Goal: Information Seeking & Learning: Check status

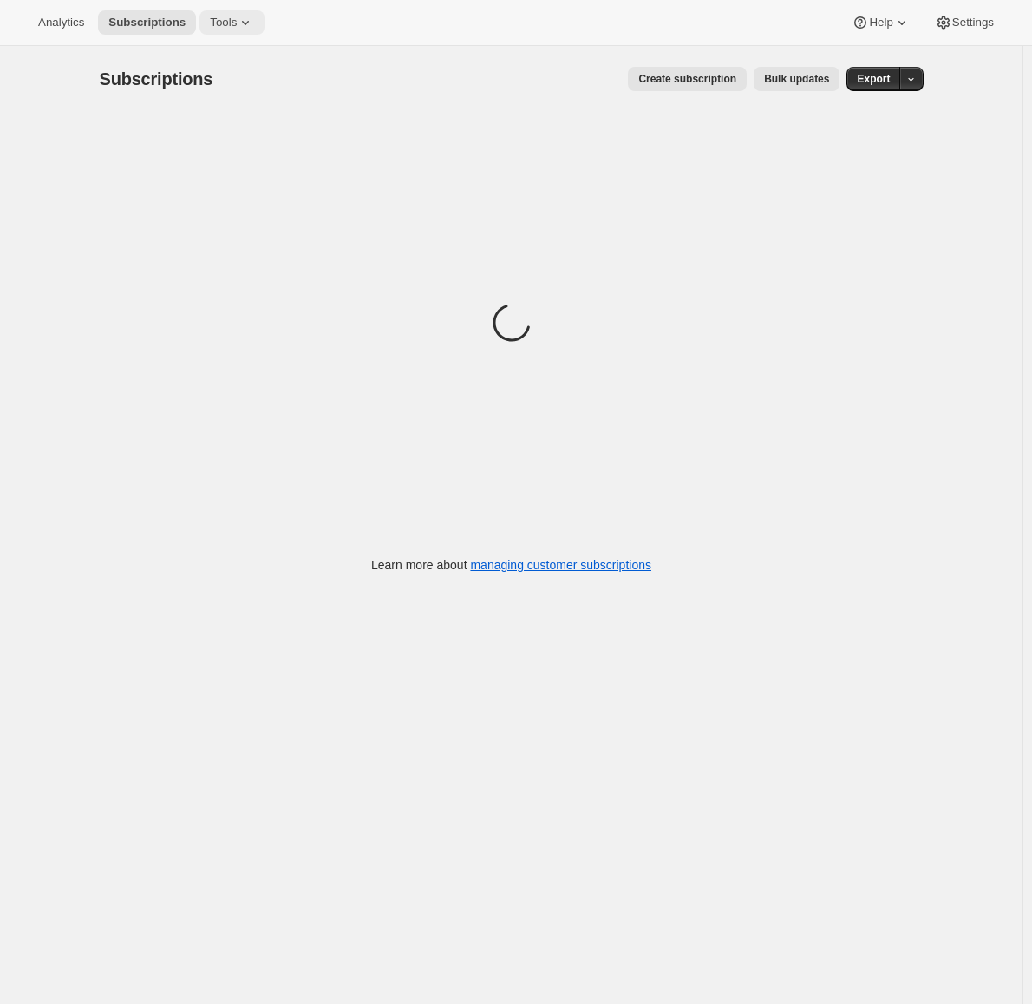
click at [226, 27] on span "Tools" at bounding box center [223, 23] width 27 height 14
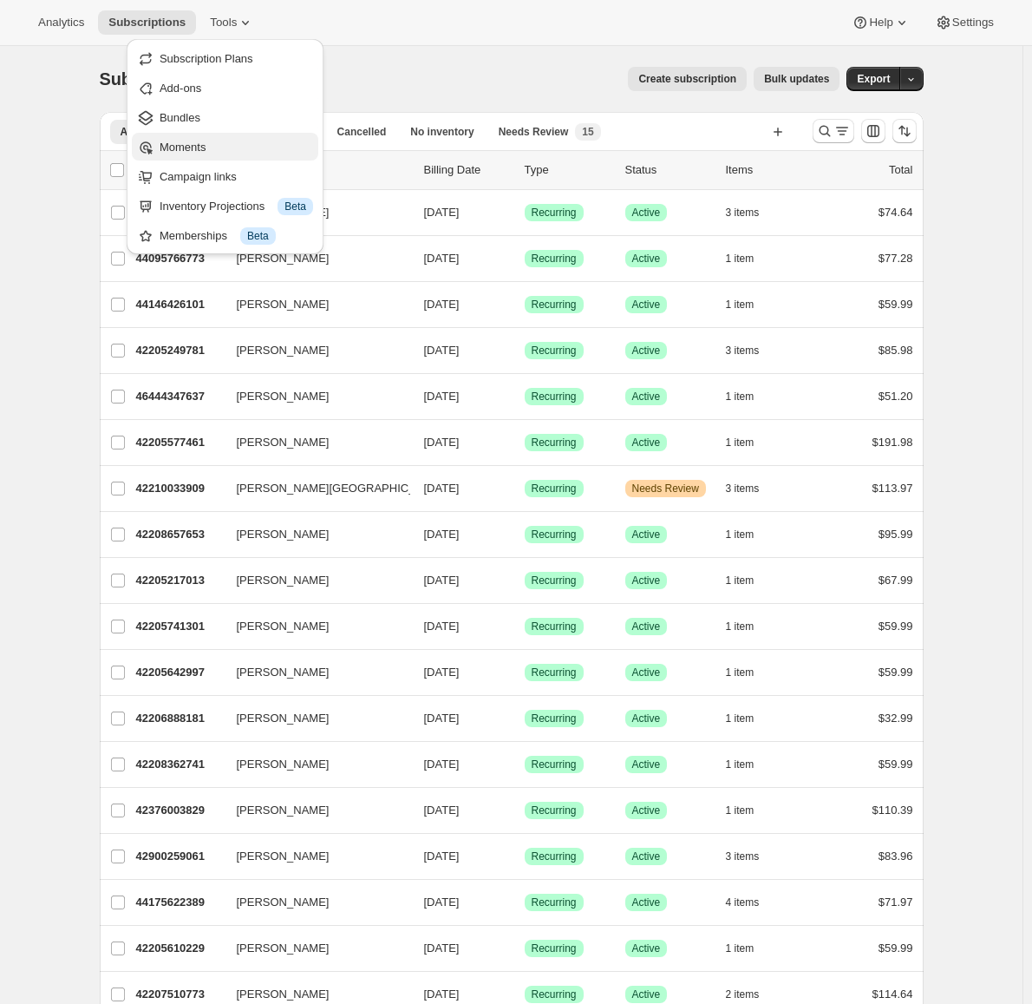
click at [226, 145] on span "Moments" at bounding box center [237, 147] width 154 height 17
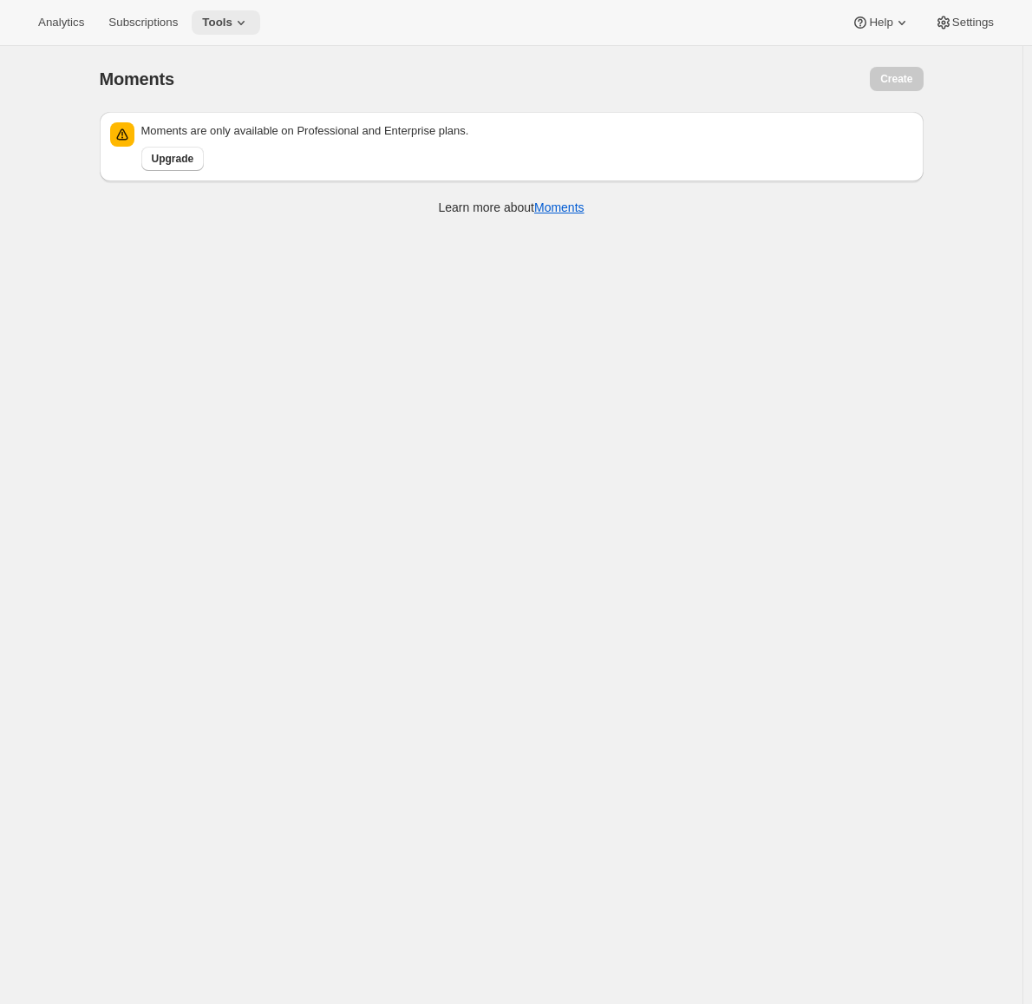
click at [238, 21] on icon at bounding box center [241, 22] width 17 height 17
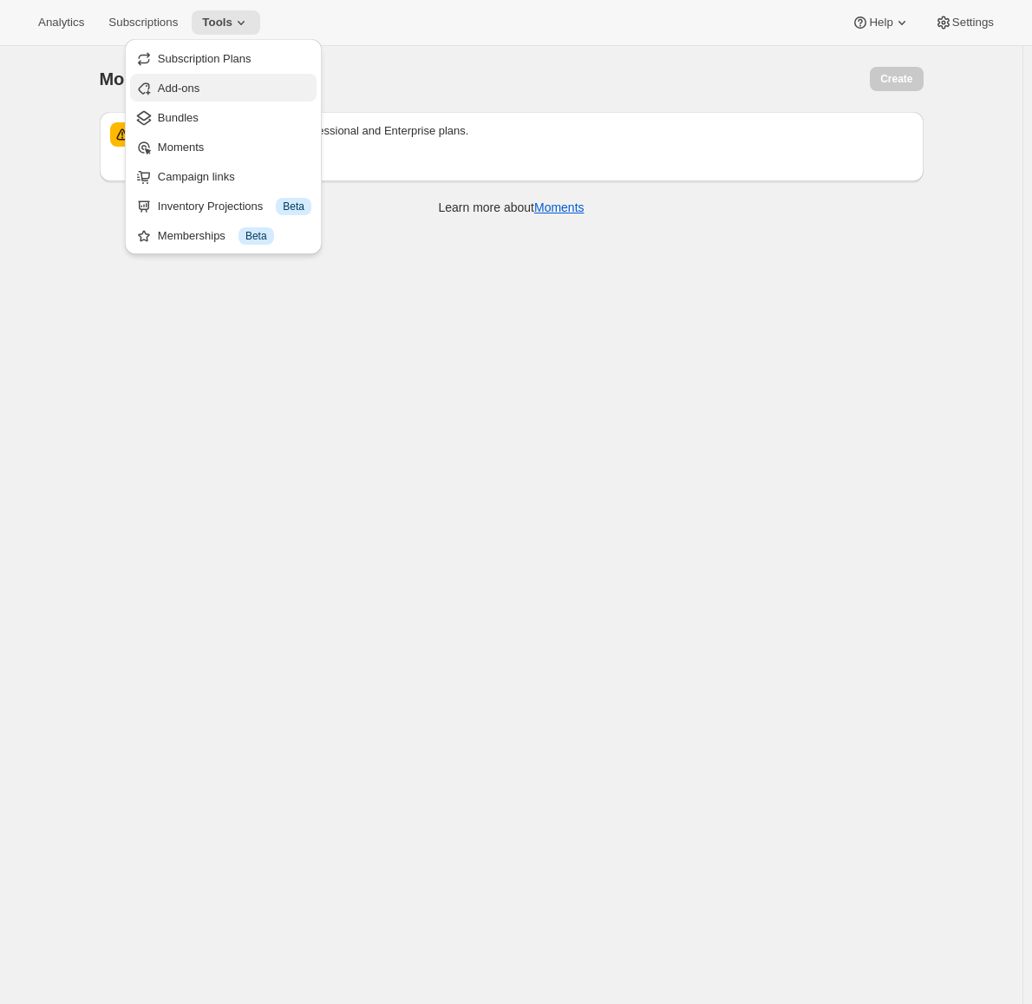
click at [247, 91] on span "Add-ons" at bounding box center [235, 88] width 154 height 17
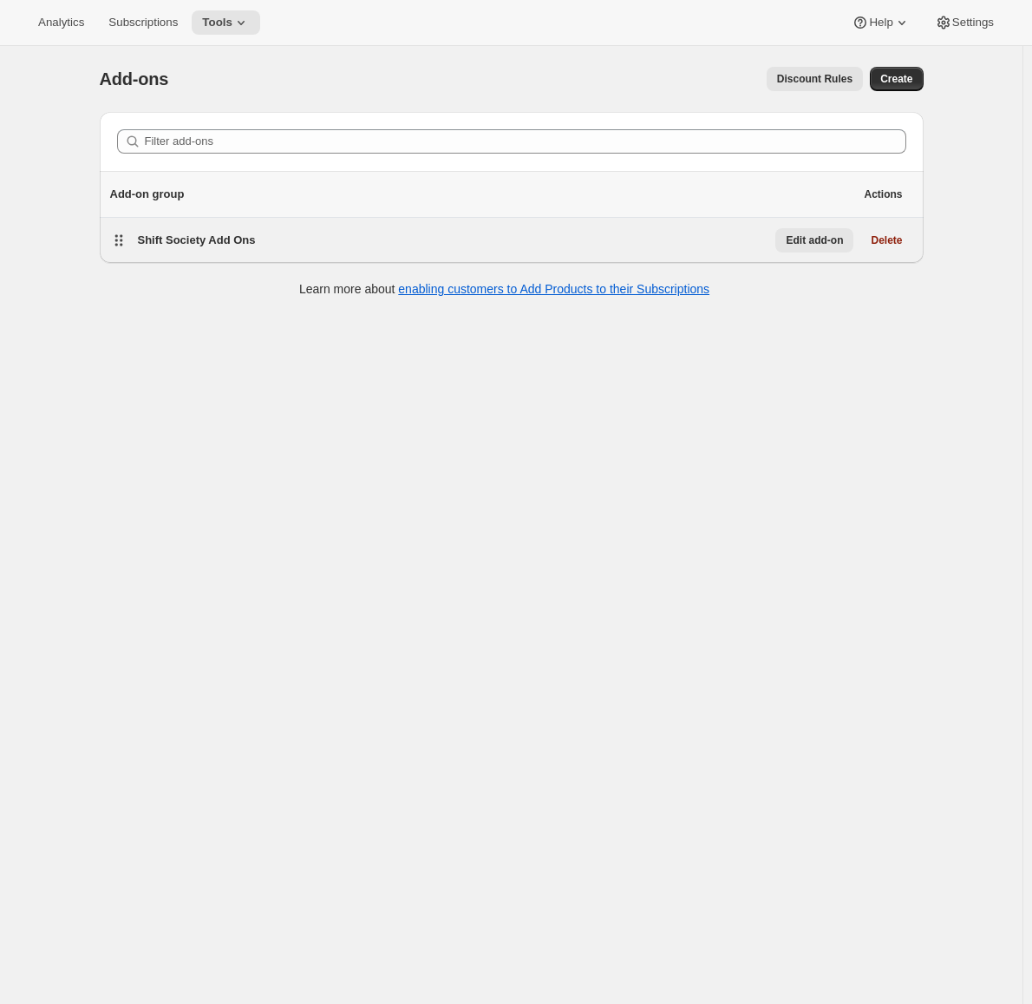
click at [809, 239] on span "Edit add-on" at bounding box center [814, 240] width 57 height 14
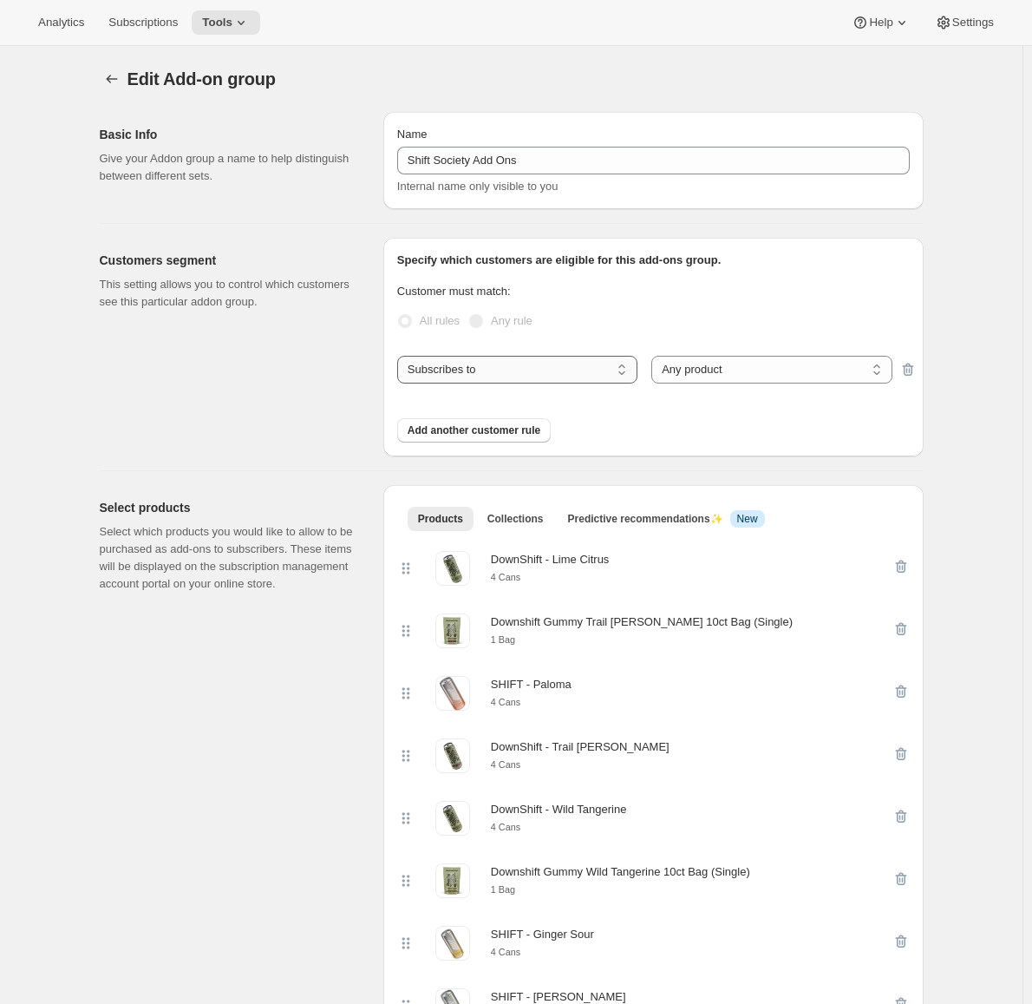
click at [583, 377] on select "Subscribes to Shipping address is Customer tags" at bounding box center [517, 370] width 240 height 28
click at [584, 373] on select "Subscribes to Shipping address is Customer tags" at bounding box center [517, 370] width 240 height 28
click at [227, 34] on div "Analytics Subscriptions Tools Help Settings" at bounding box center [516, 23] width 1032 height 46
click at [226, 30] on button "Tools" at bounding box center [226, 22] width 69 height 24
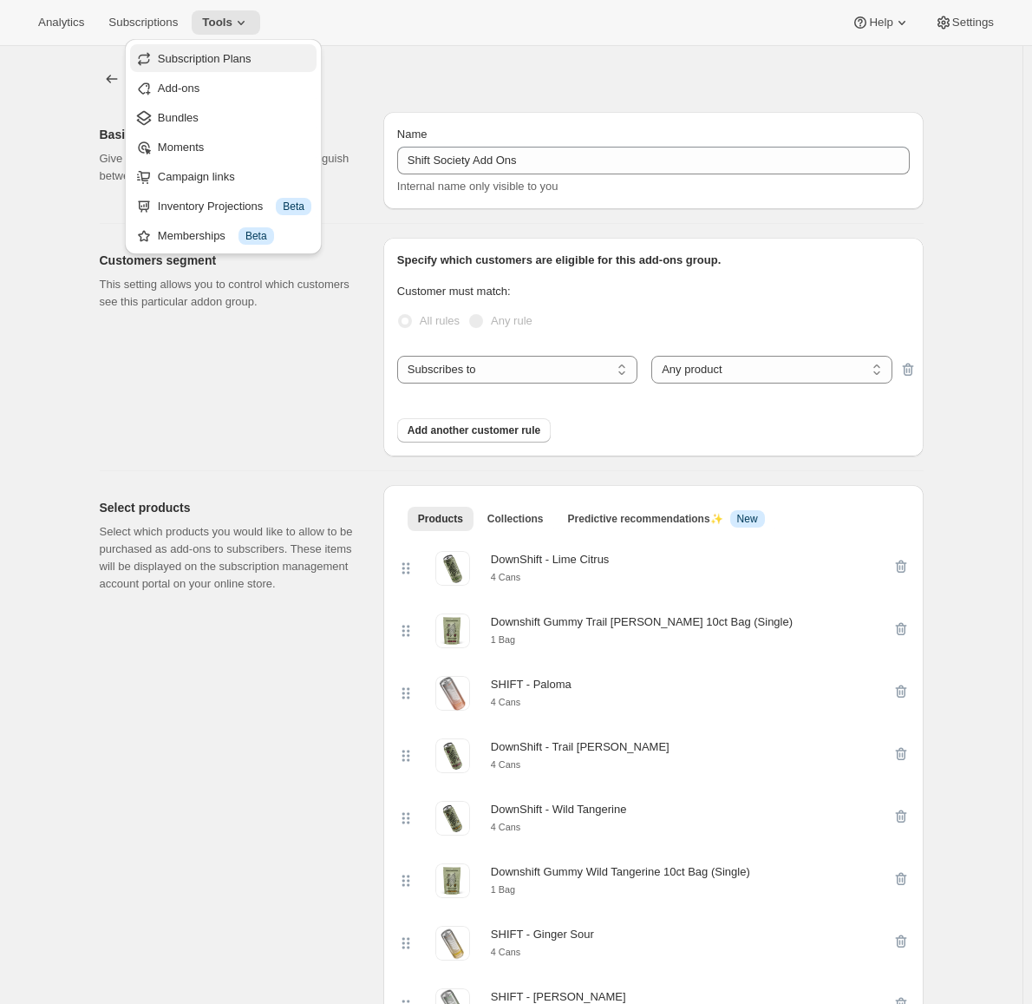
click at [205, 62] on span "Subscription Plans" at bounding box center [205, 58] width 94 height 13
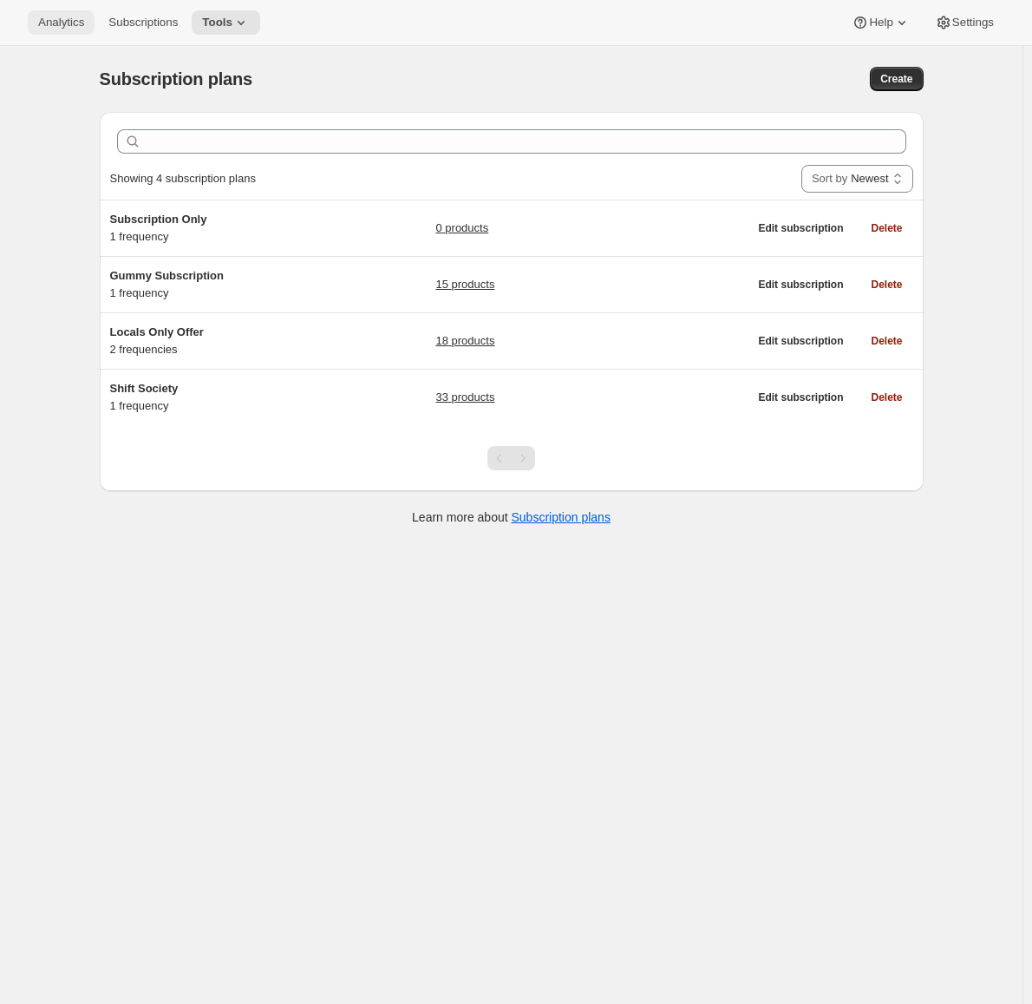
click at [71, 19] on span "Analytics" at bounding box center [61, 23] width 46 height 14
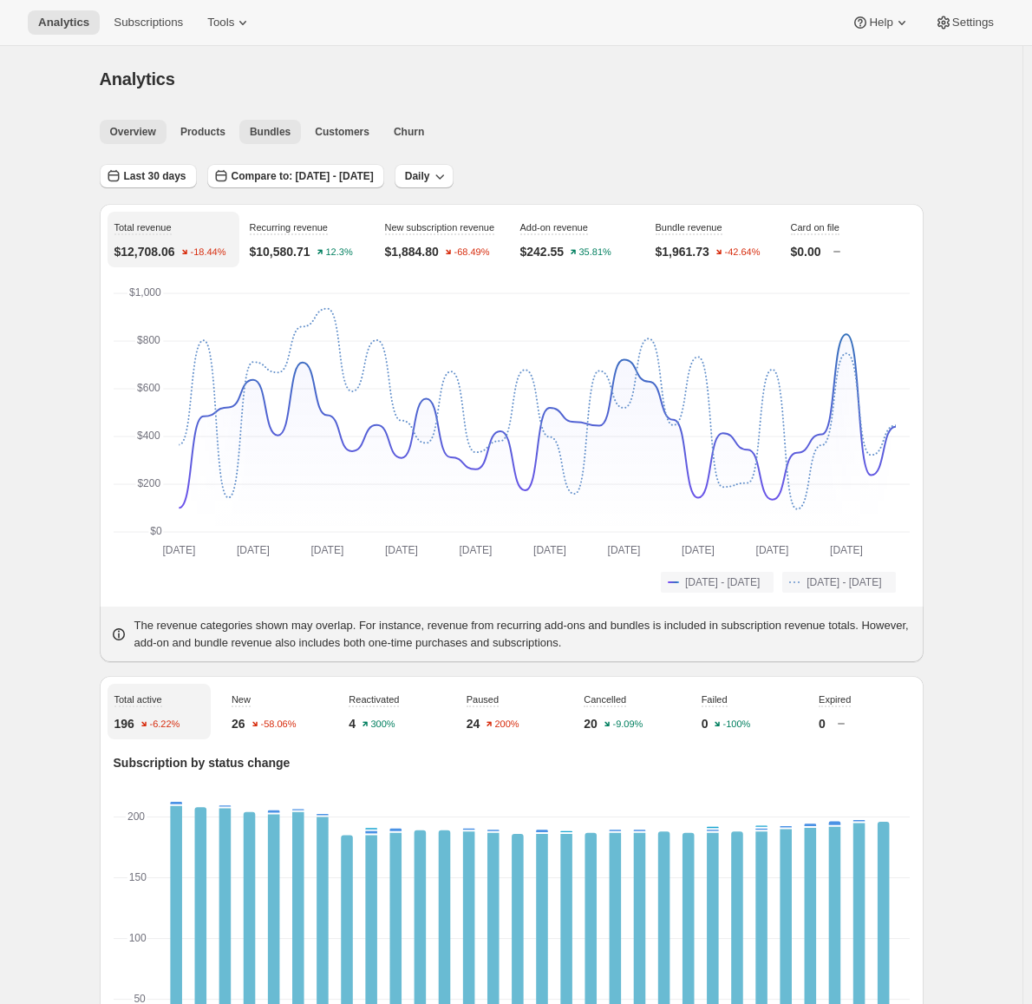
click at [252, 133] on span "Bundles" at bounding box center [270, 132] width 41 height 14
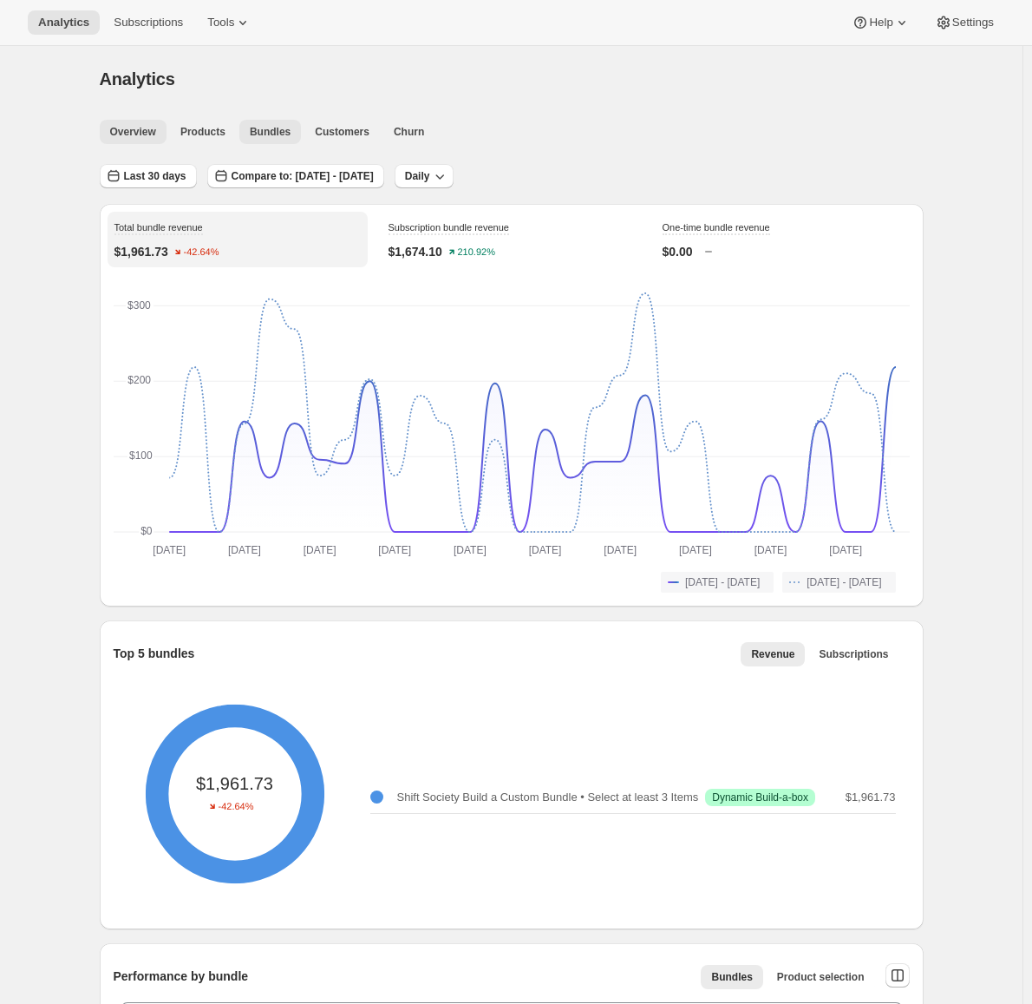
click at [131, 129] on span "Overview" at bounding box center [133, 132] width 46 height 14
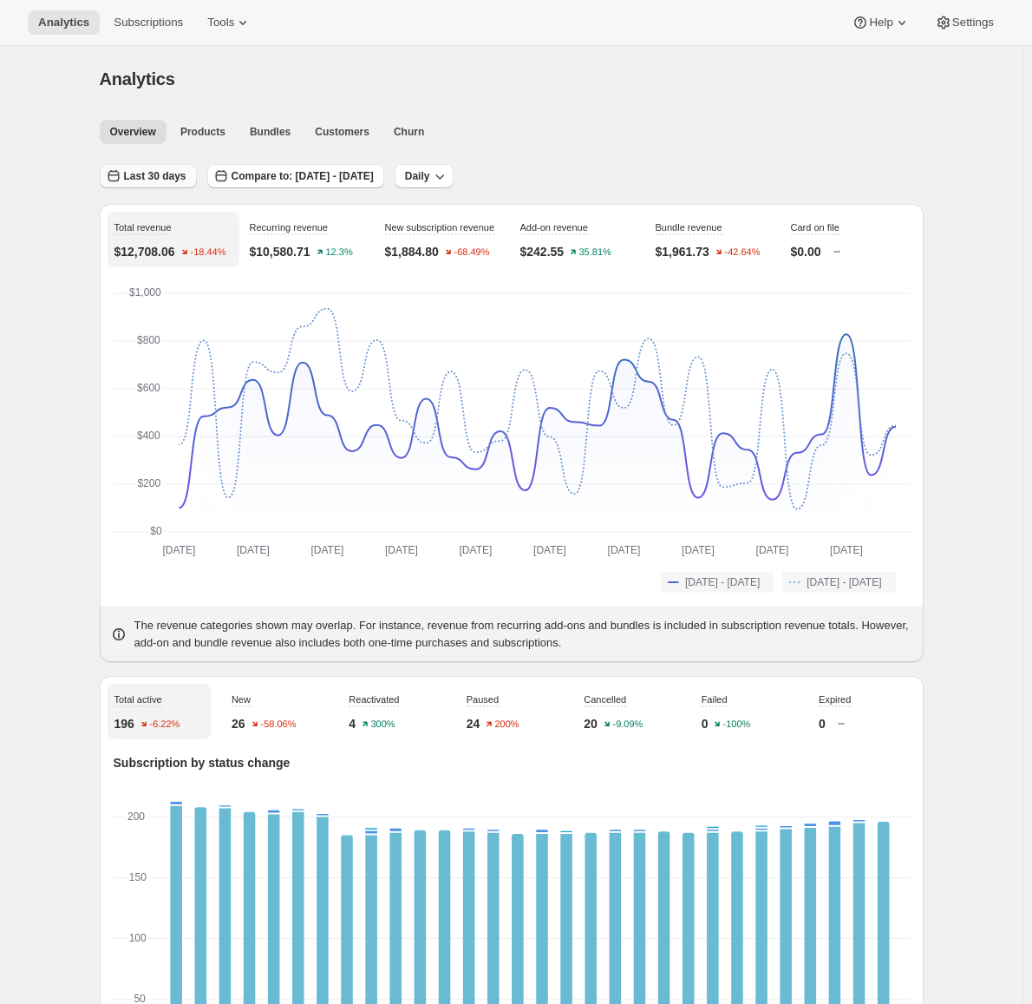
click at [160, 168] on button "Last 30 days" at bounding box center [148, 176] width 97 height 24
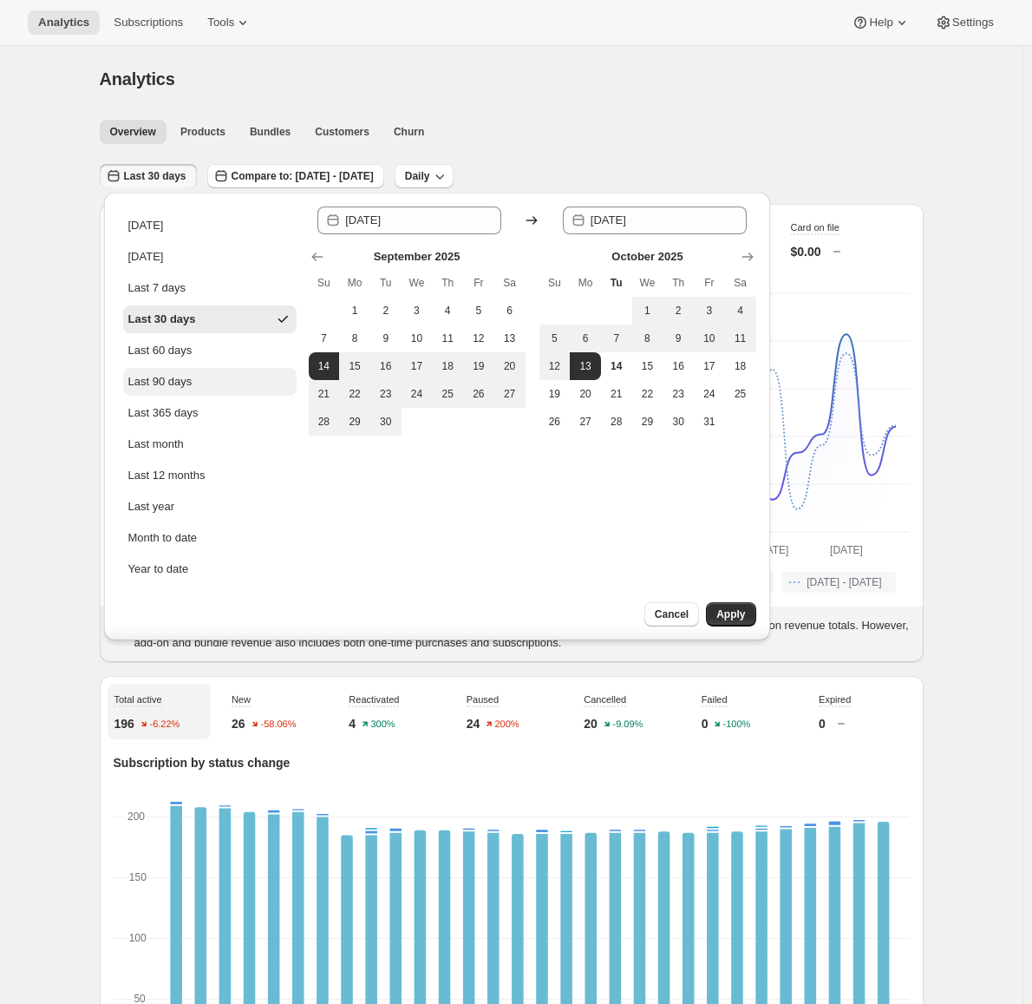
click at [229, 386] on button "Last 90 days" at bounding box center [210, 382] width 174 height 28
type input "[DATE]"
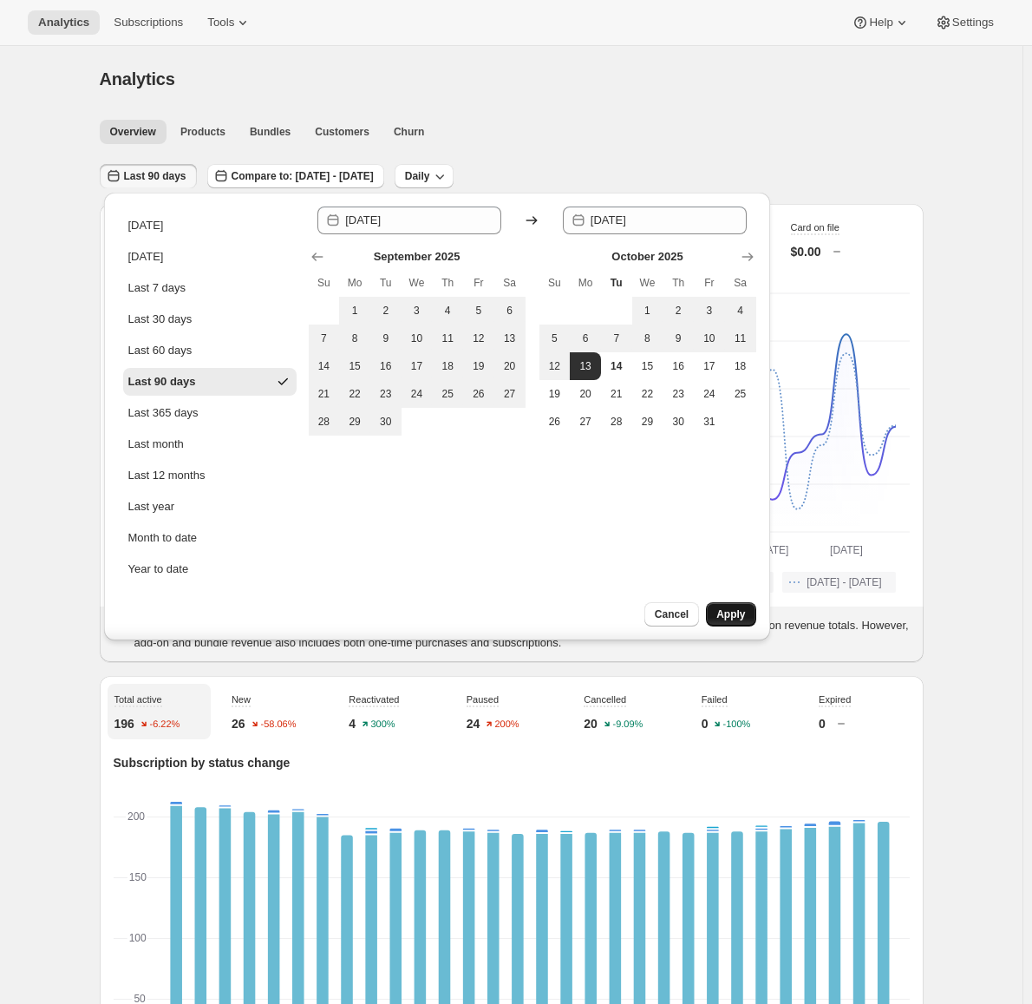
click at [742, 611] on span "Apply" at bounding box center [731, 614] width 29 height 14
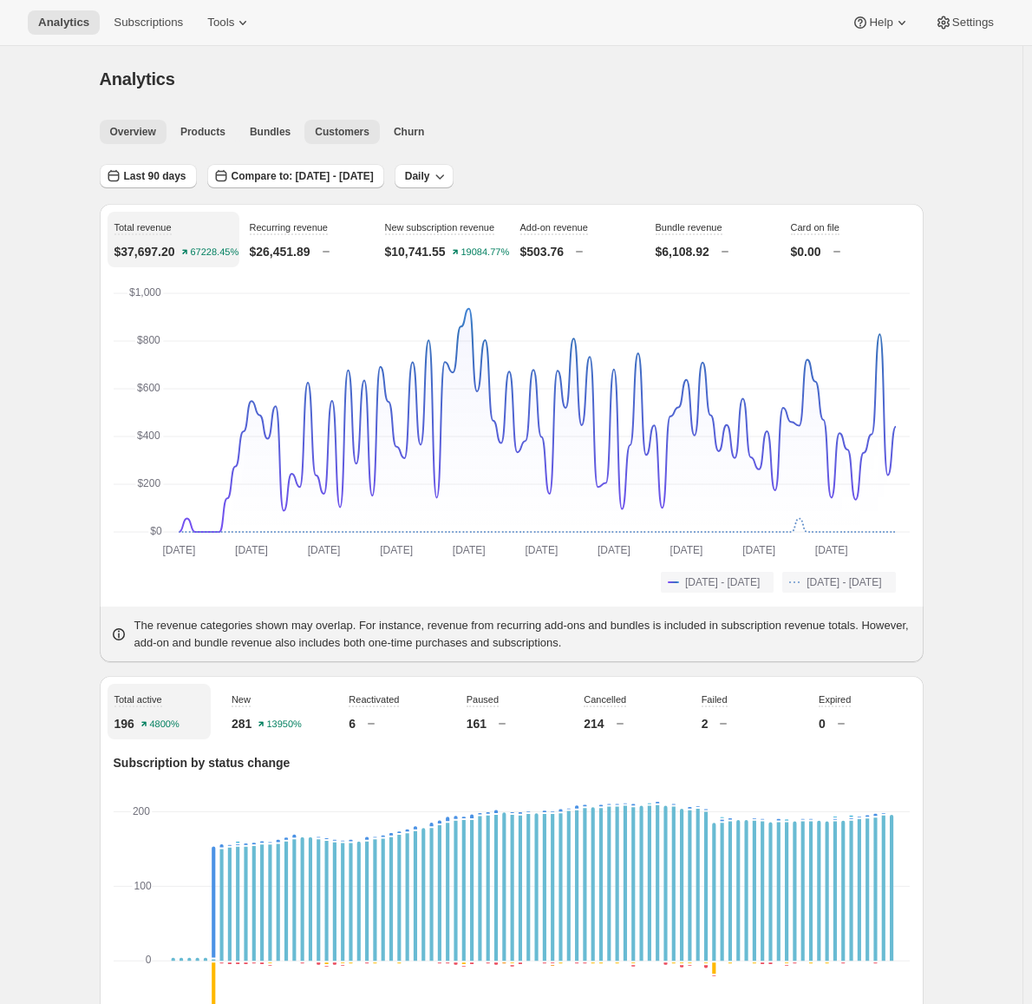
click at [322, 128] on span "Customers" at bounding box center [342, 132] width 55 height 14
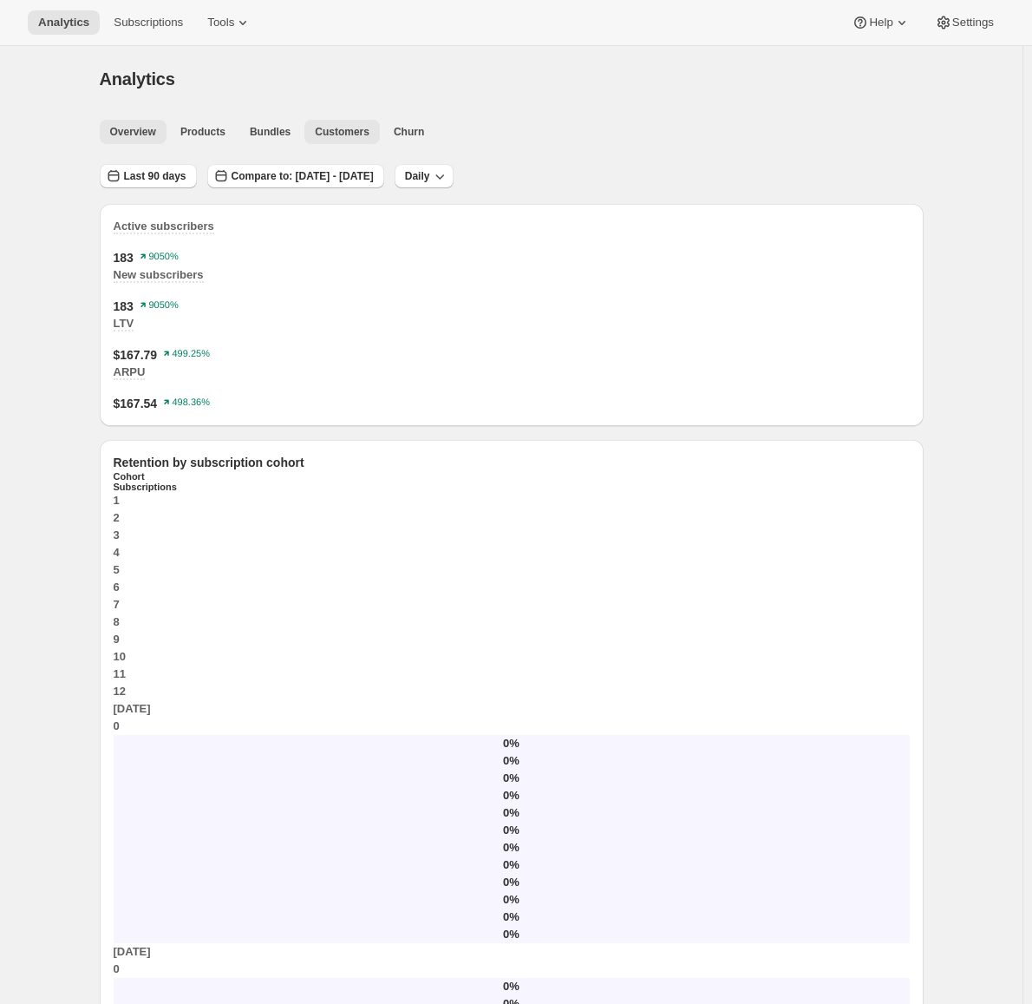
click at [121, 134] on span "Overview" at bounding box center [133, 132] width 46 height 14
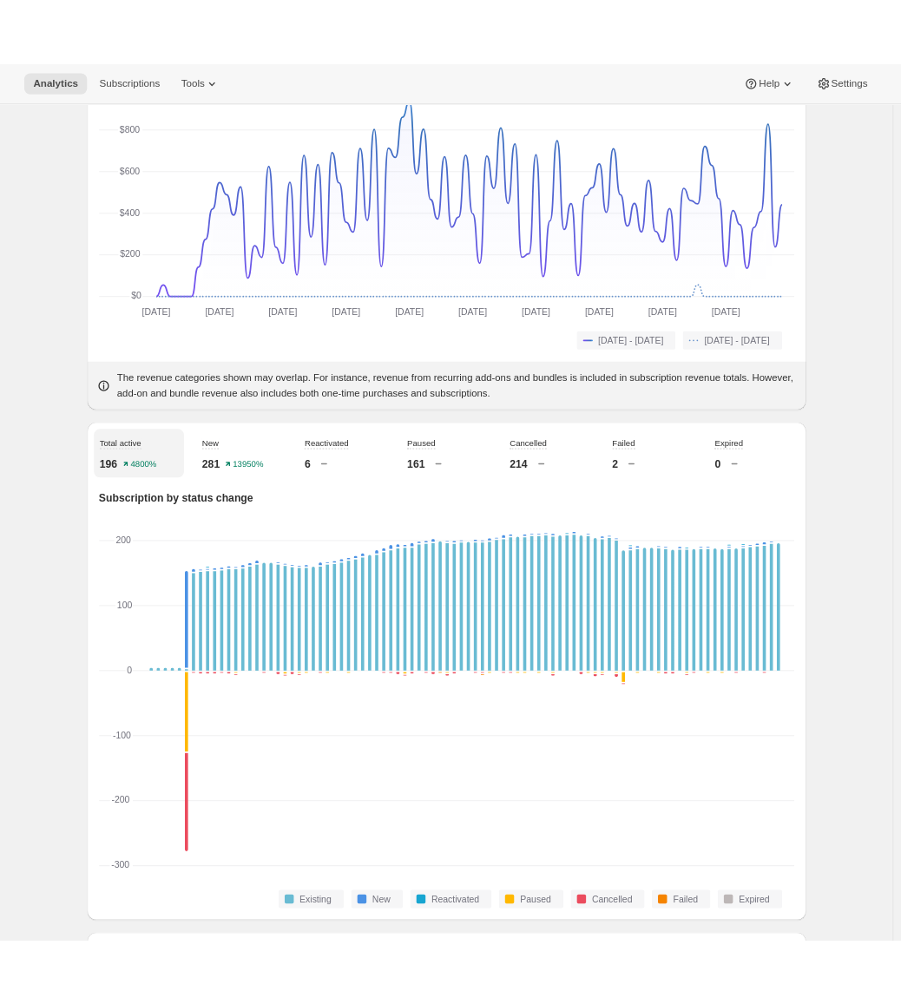
scroll to position [347, 0]
